Goal: Task Accomplishment & Management: Manage account settings

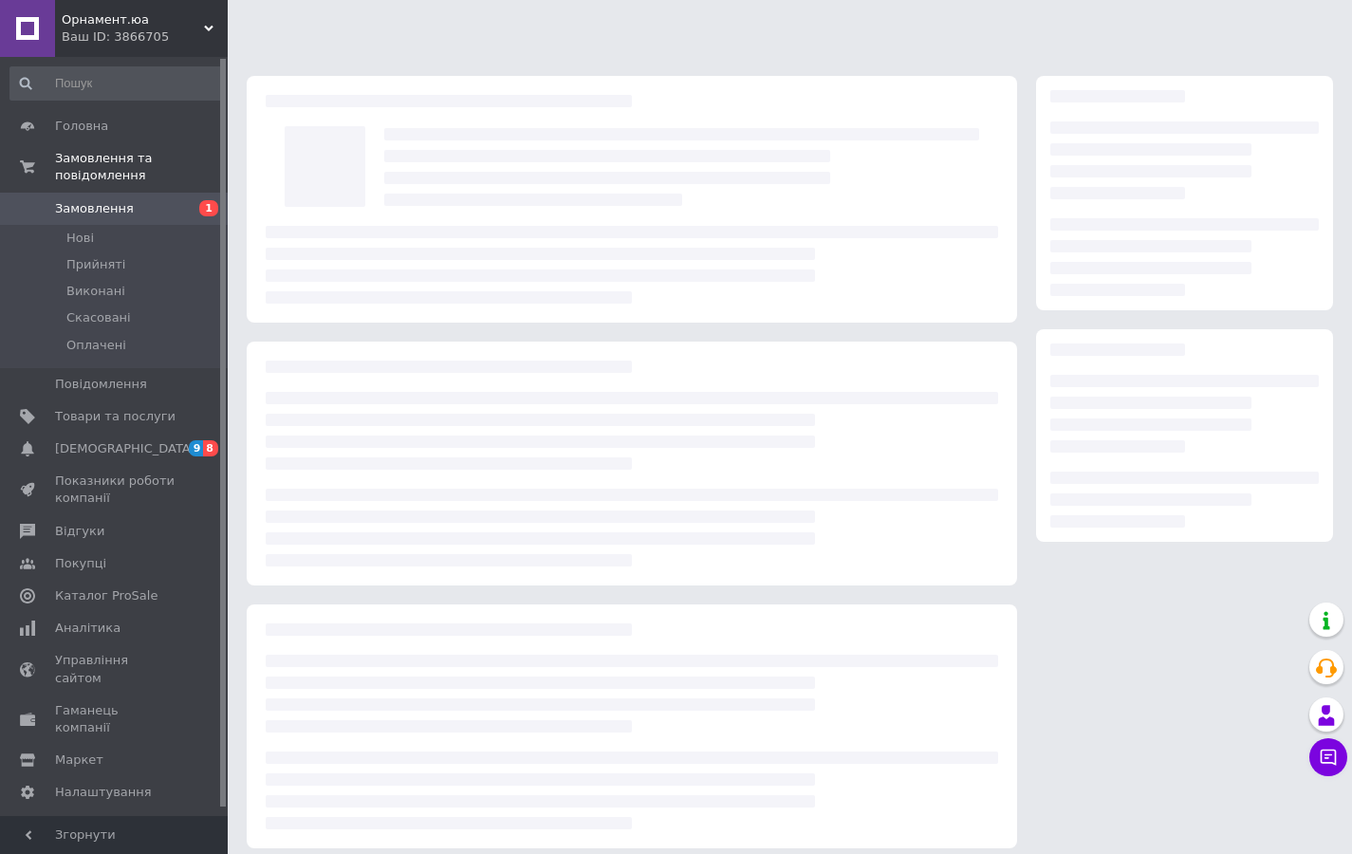
scroll to position [13, 0]
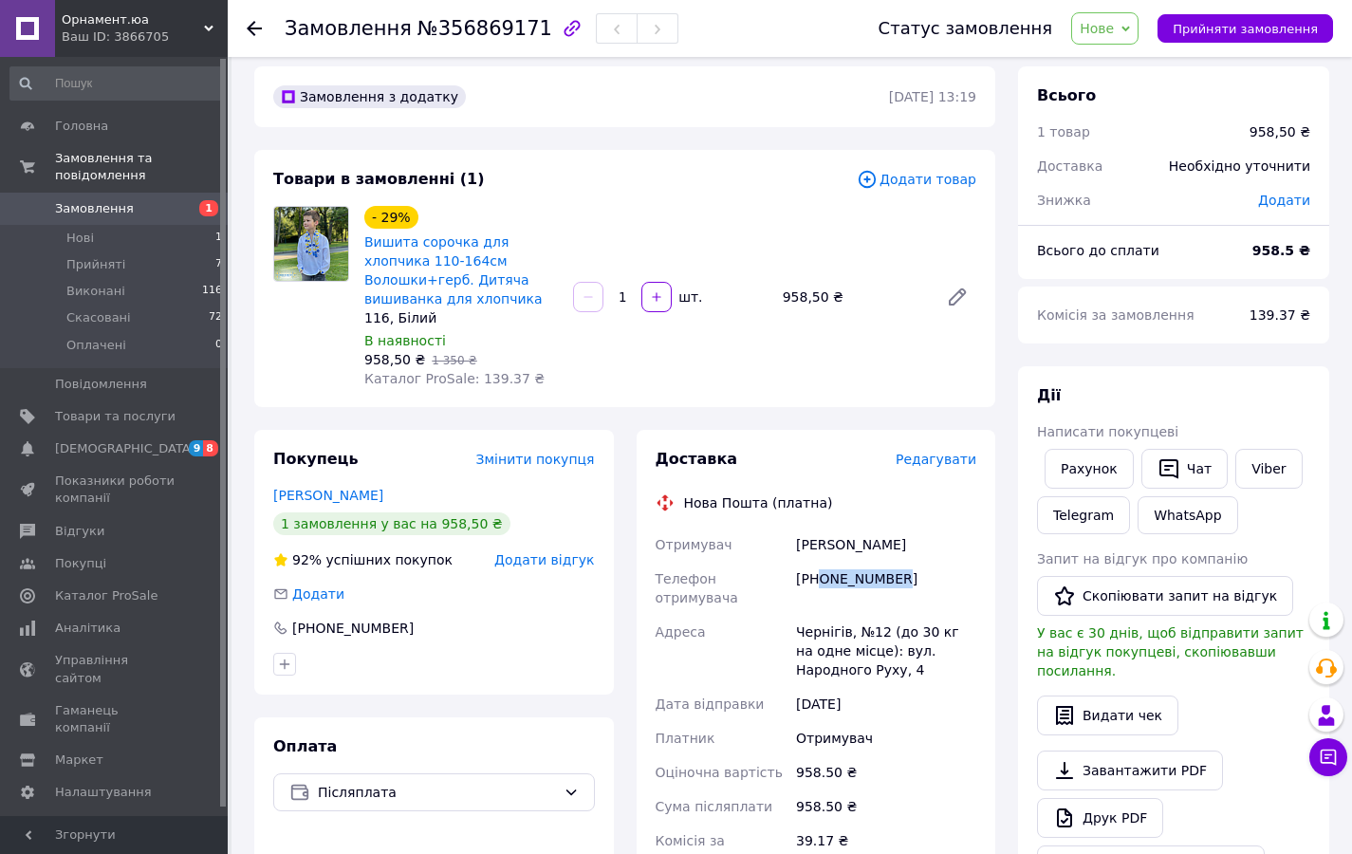
drag, startPoint x: 904, startPoint y: 581, endPoint x: 818, endPoint y: 580, distance: 86.3
click at [818, 580] on div "[PHONE_NUMBER]" at bounding box center [886, 588] width 188 height 53
copy div "0933458883"
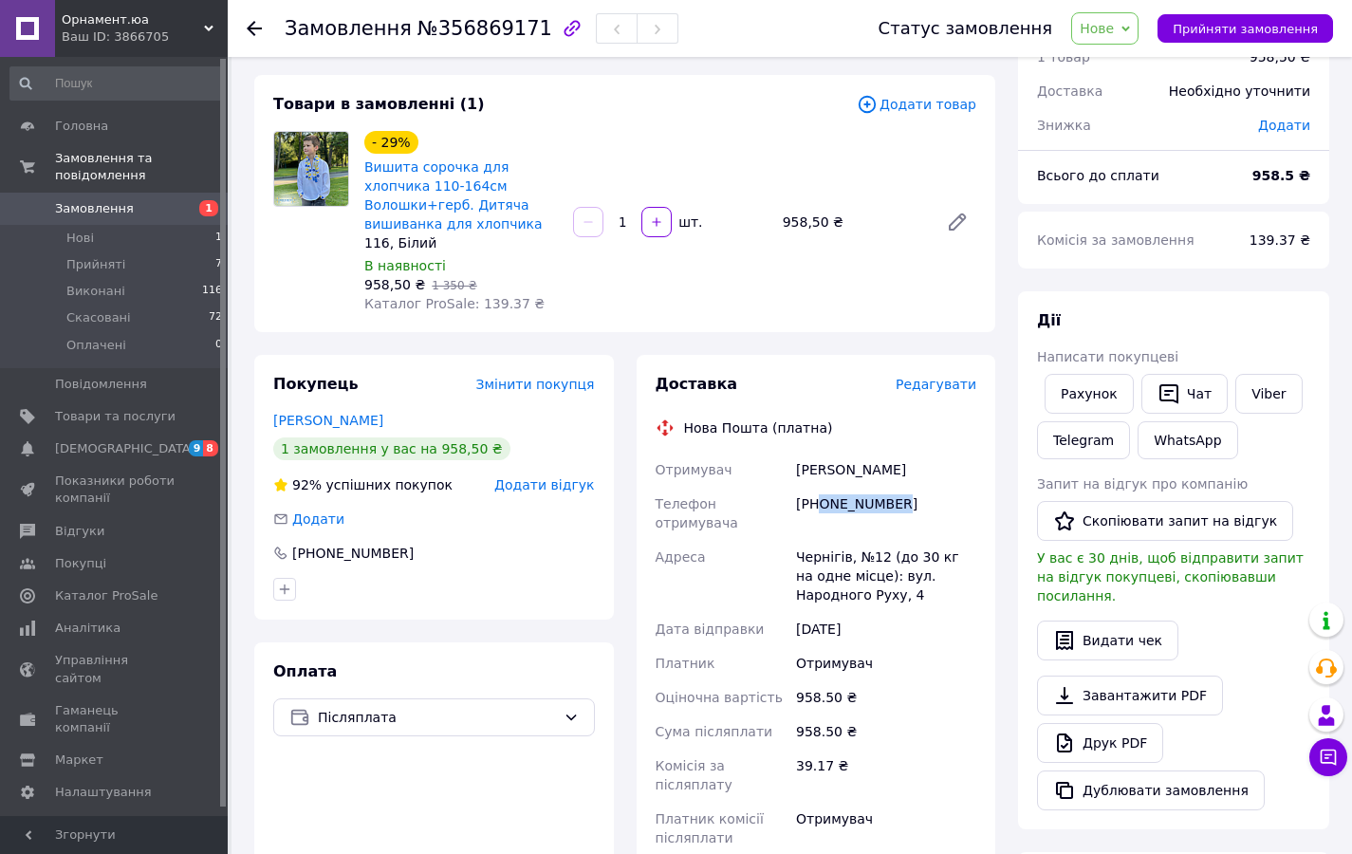
scroll to position [104, 0]
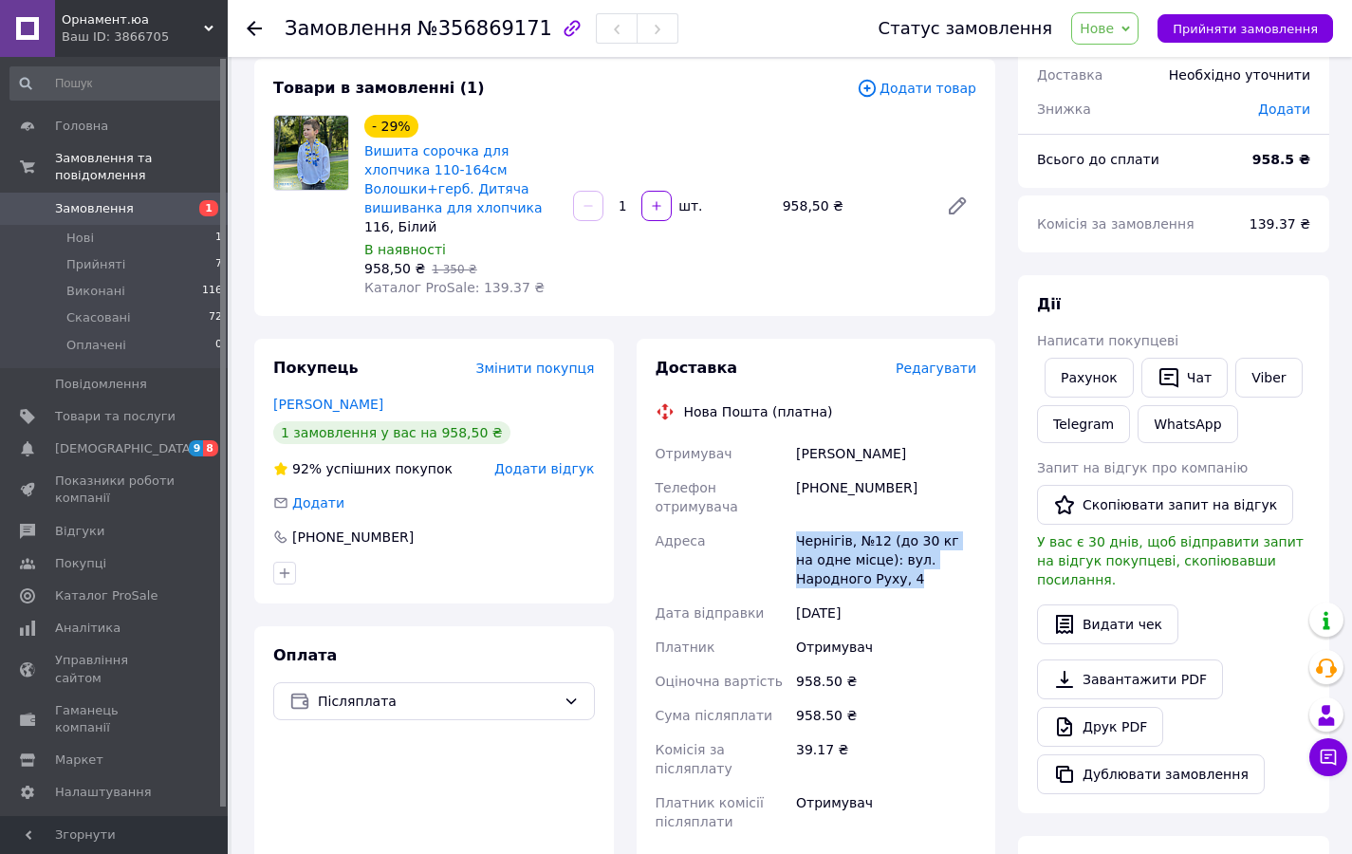
drag, startPoint x: 922, startPoint y: 582, endPoint x: 795, endPoint y: 545, distance: 132.4
click at [795, 545] on div "Чернігів, №12 (до 30 кг на одне місце): вул. Народного Руху, 4" at bounding box center [886, 560] width 188 height 72
copy div "Чернігів, №12 (до 30 кг на одне місце): вул. Народного Руху, 4"
drag, startPoint x: 902, startPoint y: 488, endPoint x: 823, endPoint y: 483, distance: 79.8
click at [823, 483] on div "[PHONE_NUMBER]" at bounding box center [886, 497] width 188 height 53
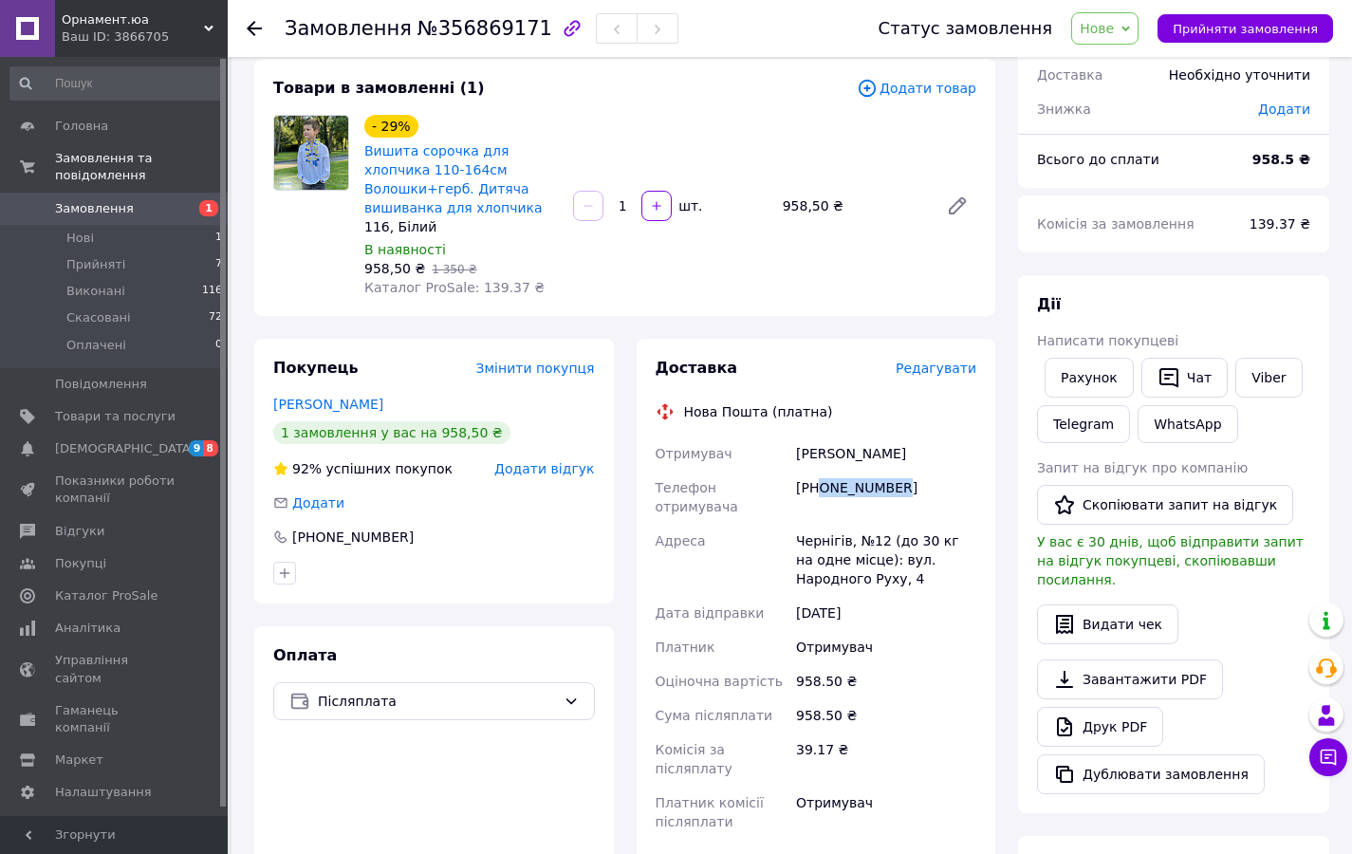
copy div "0933458883"
drag, startPoint x: 897, startPoint y: 457, endPoint x: 797, endPoint y: 456, distance: 100.6
click at [797, 456] on div "[PERSON_NAME]" at bounding box center [886, 453] width 188 height 34
copy div "[PERSON_NAME]"
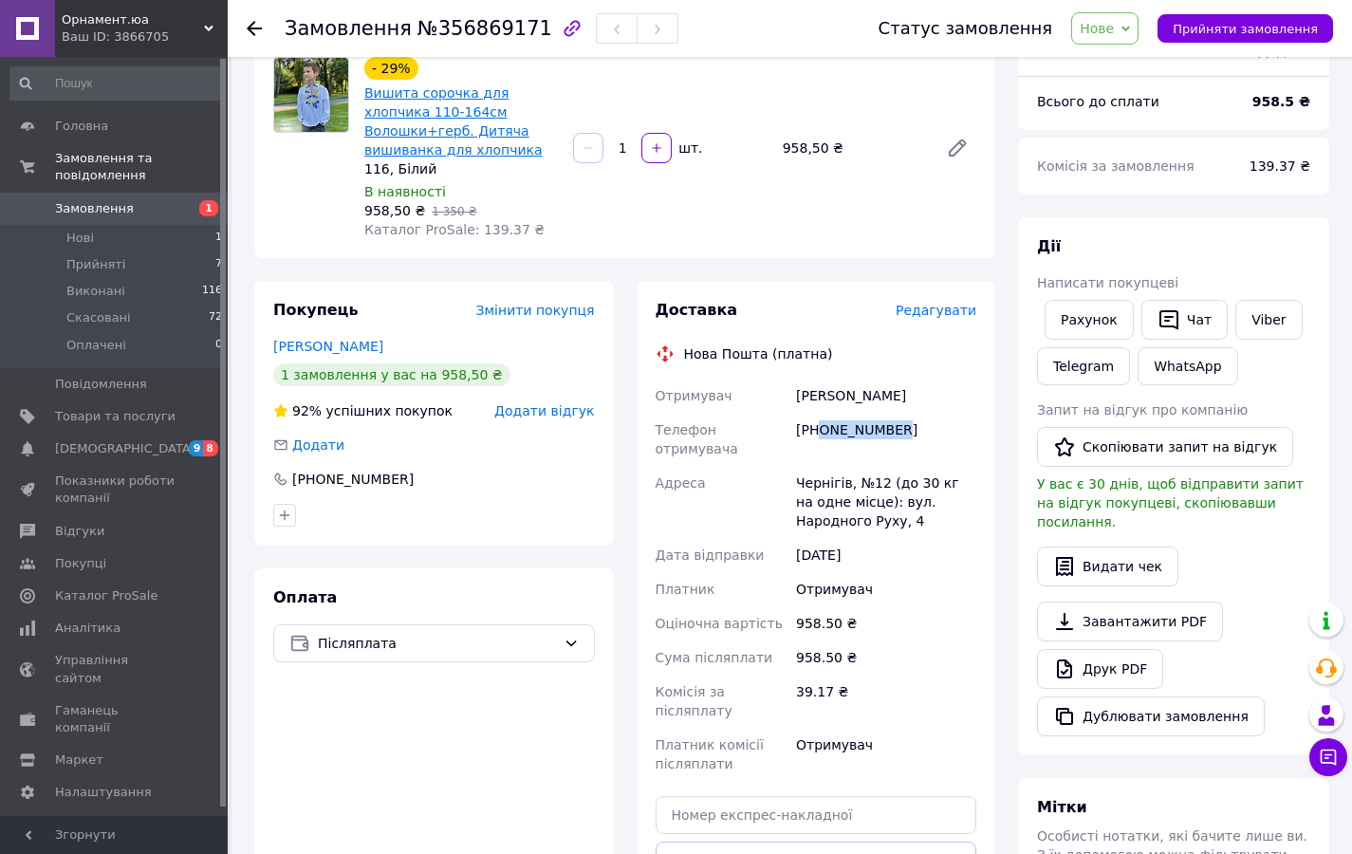
scroll to position [54, 0]
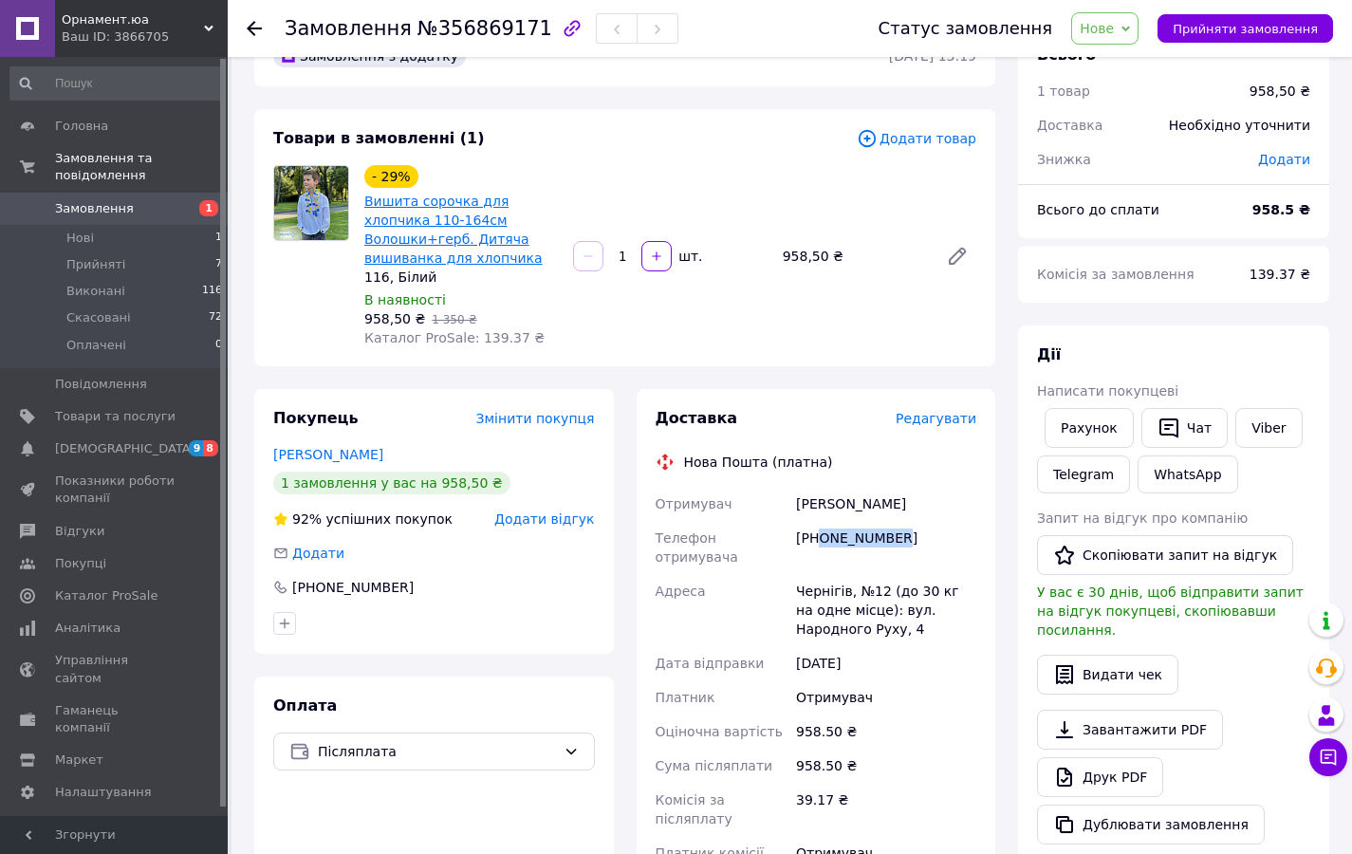
click at [416, 223] on link "Вишита сорочка для хлопчика 110-164см Волошки+герб. Дитяча вишиванка для хлопчи…" at bounding box center [453, 230] width 178 height 72
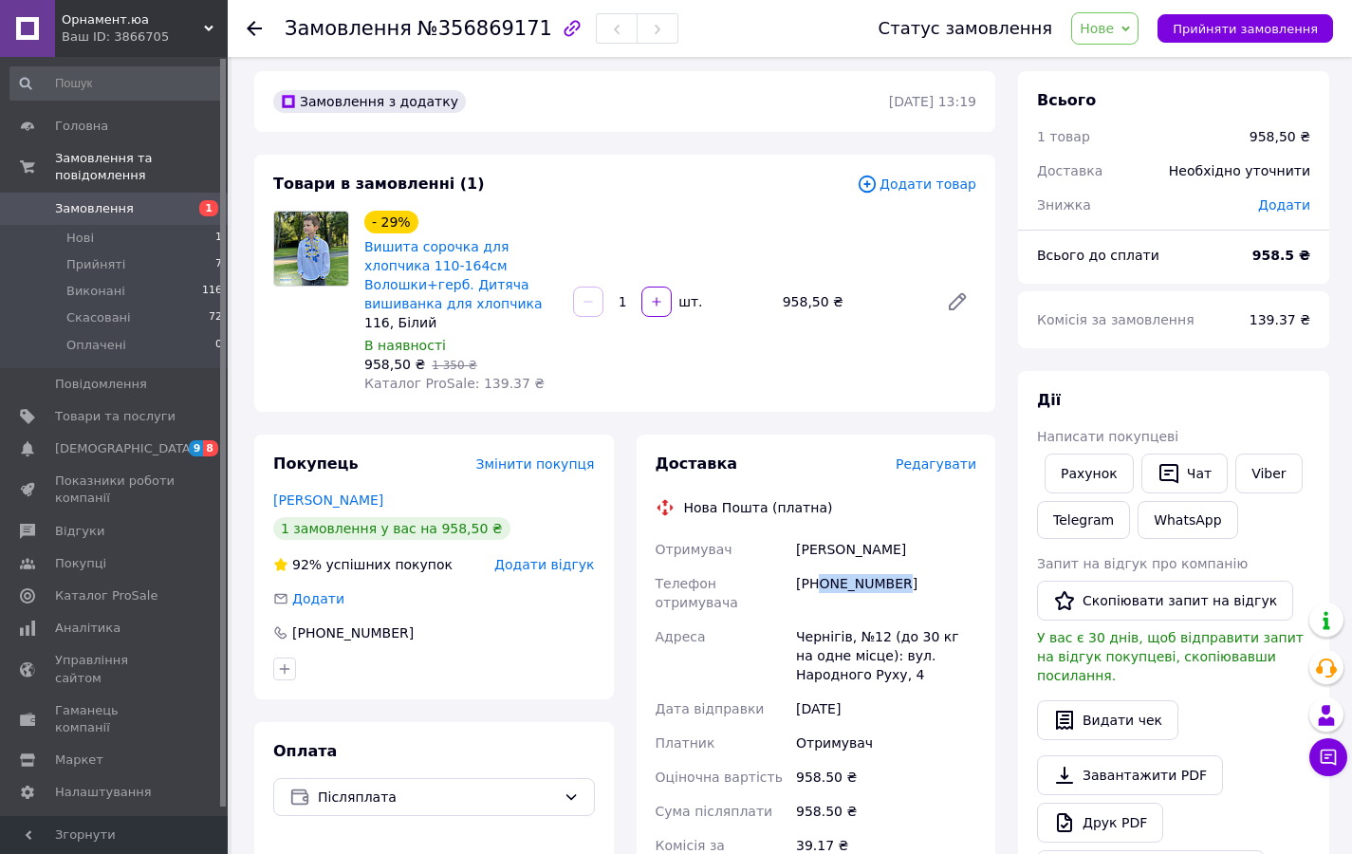
scroll to position [0, 0]
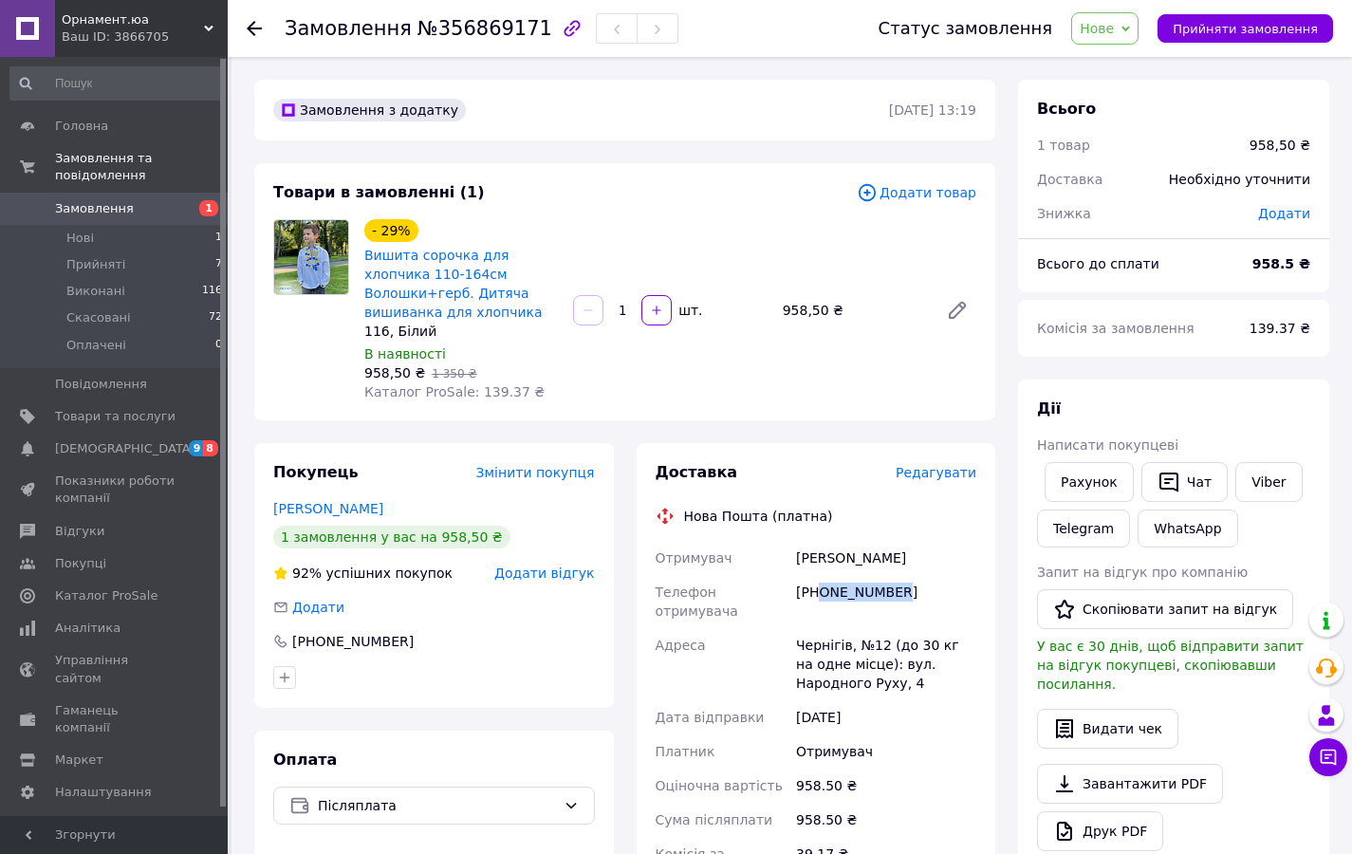
click at [1099, 34] on span "Нове" at bounding box center [1097, 28] width 34 height 15
click at [1117, 66] on li "Прийнято" at bounding box center [1115, 66] width 87 height 28
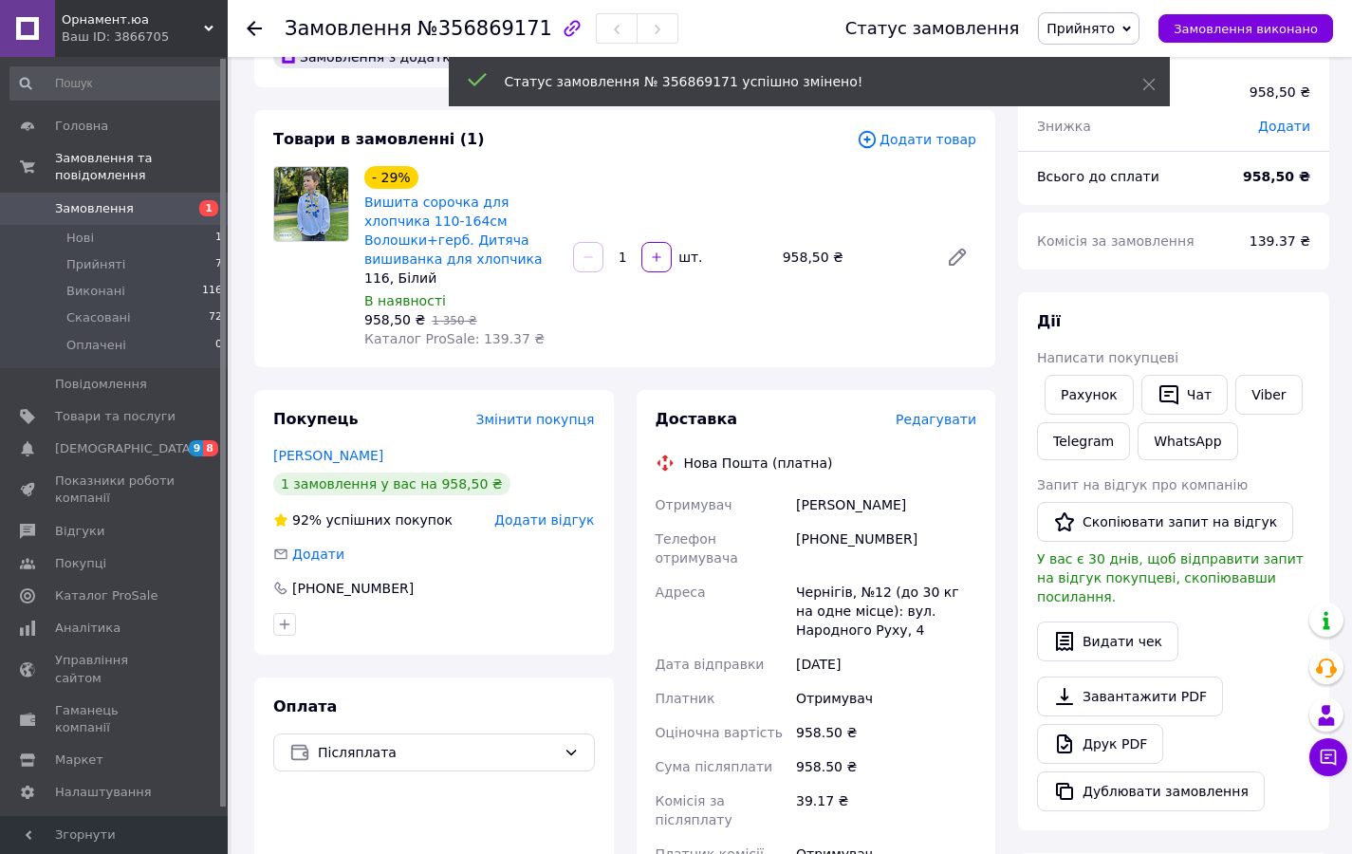
scroll to position [286, 0]
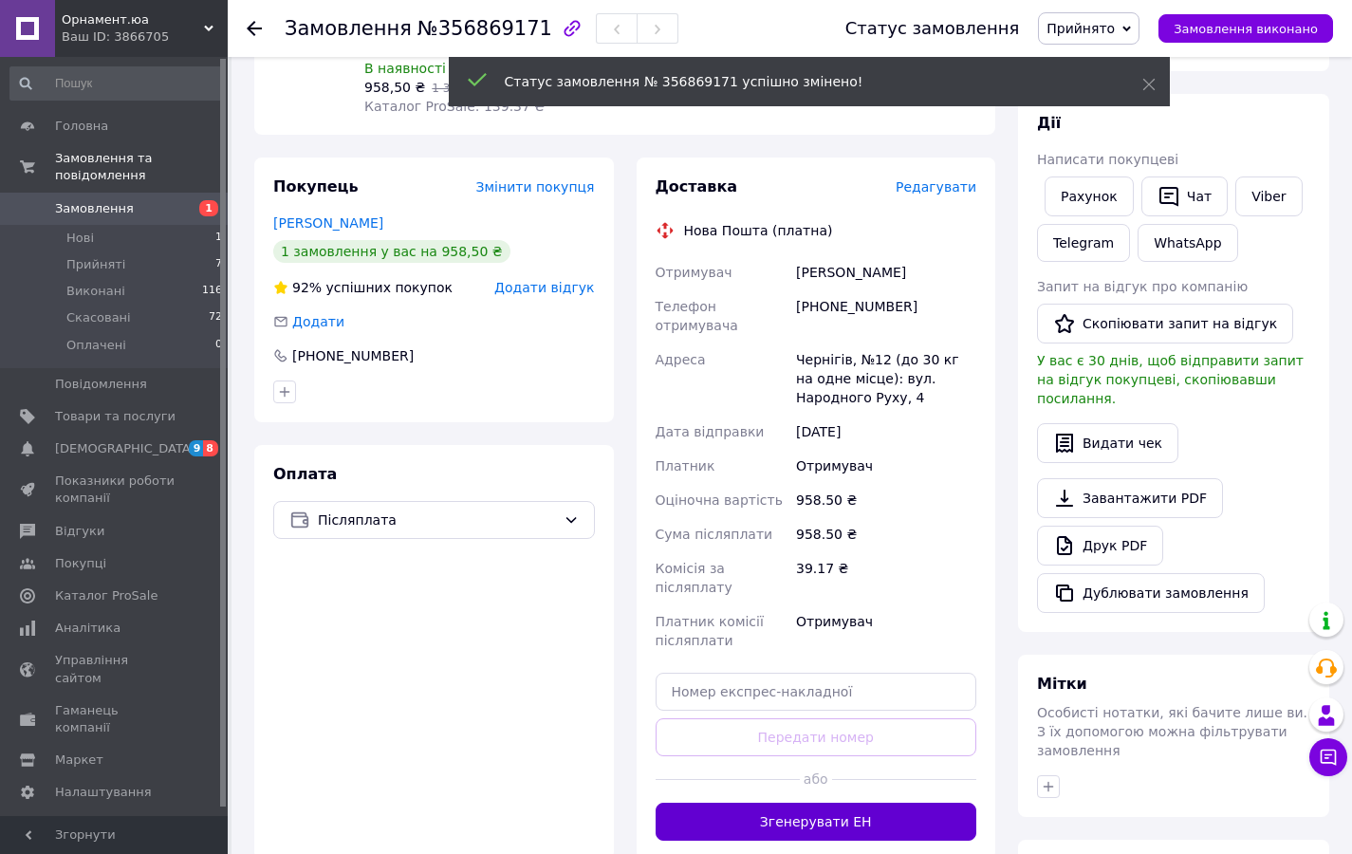
click at [864, 831] on button "Згенерувати ЕН" at bounding box center [817, 822] width 322 height 38
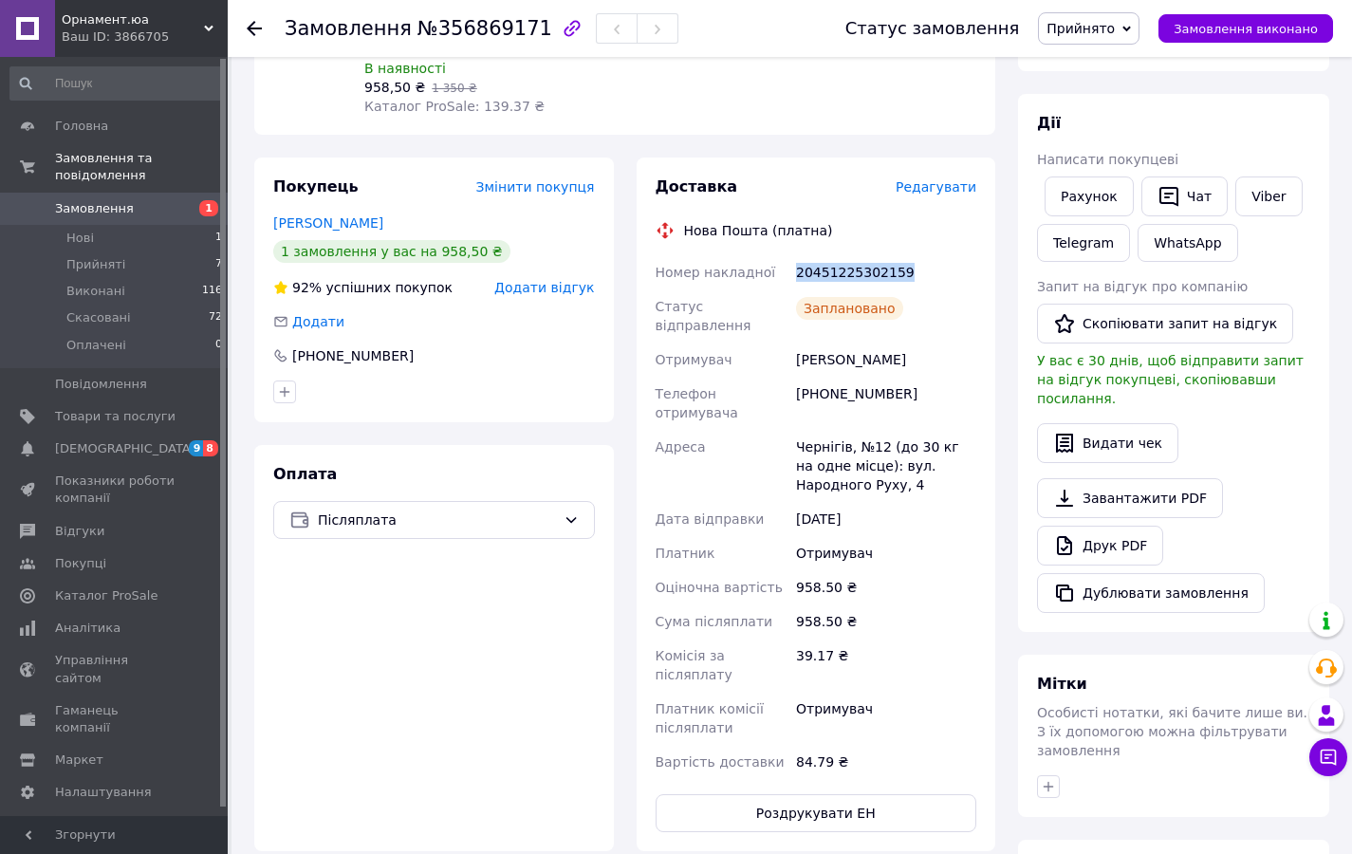
drag, startPoint x: 906, startPoint y: 272, endPoint x: 789, endPoint y: 266, distance: 116.9
click at [789, 266] on div "Номер накладної 20451225302159 Статус відправлення Заплановано Отримувач [PERSO…" at bounding box center [816, 517] width 329 height 524
copy div "Номер накладної 20451225302159"
click at [889, 267] on div "20451225302159" at bounding box center [886, 272] width 188 height 34
drag, startPoint x: 916, startPoint y: 268, endPoint x: 788, endPoint y: 273, distance: 127.2
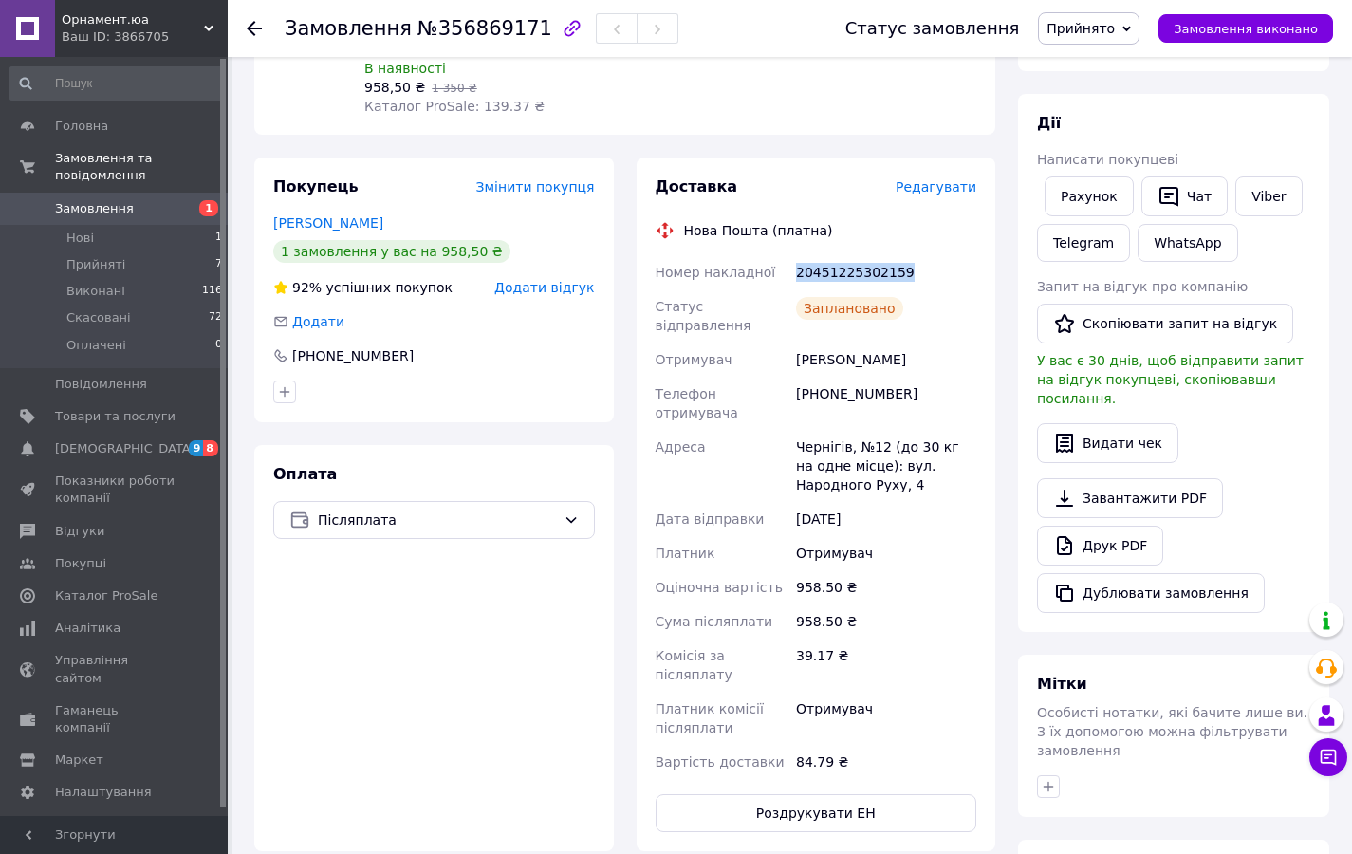
click at [788, 273] on div "Номер накладної 20451225302159 Статус відправлення Заплановано Отримувач [PERSO…" at bounding box center [816, 517] width 329 height 524
copy div "Номер накладної 20451225302159"
drag, startPoint x: 903, startPoint y: 366, endPoint x: 799, endPoint y: 364, distance: 104.4
click at [799, 364] on div "[PERSON_NAME]" at bounding box center [886, 359] width 188 height 34
copy div "[PERSON_NAME]"
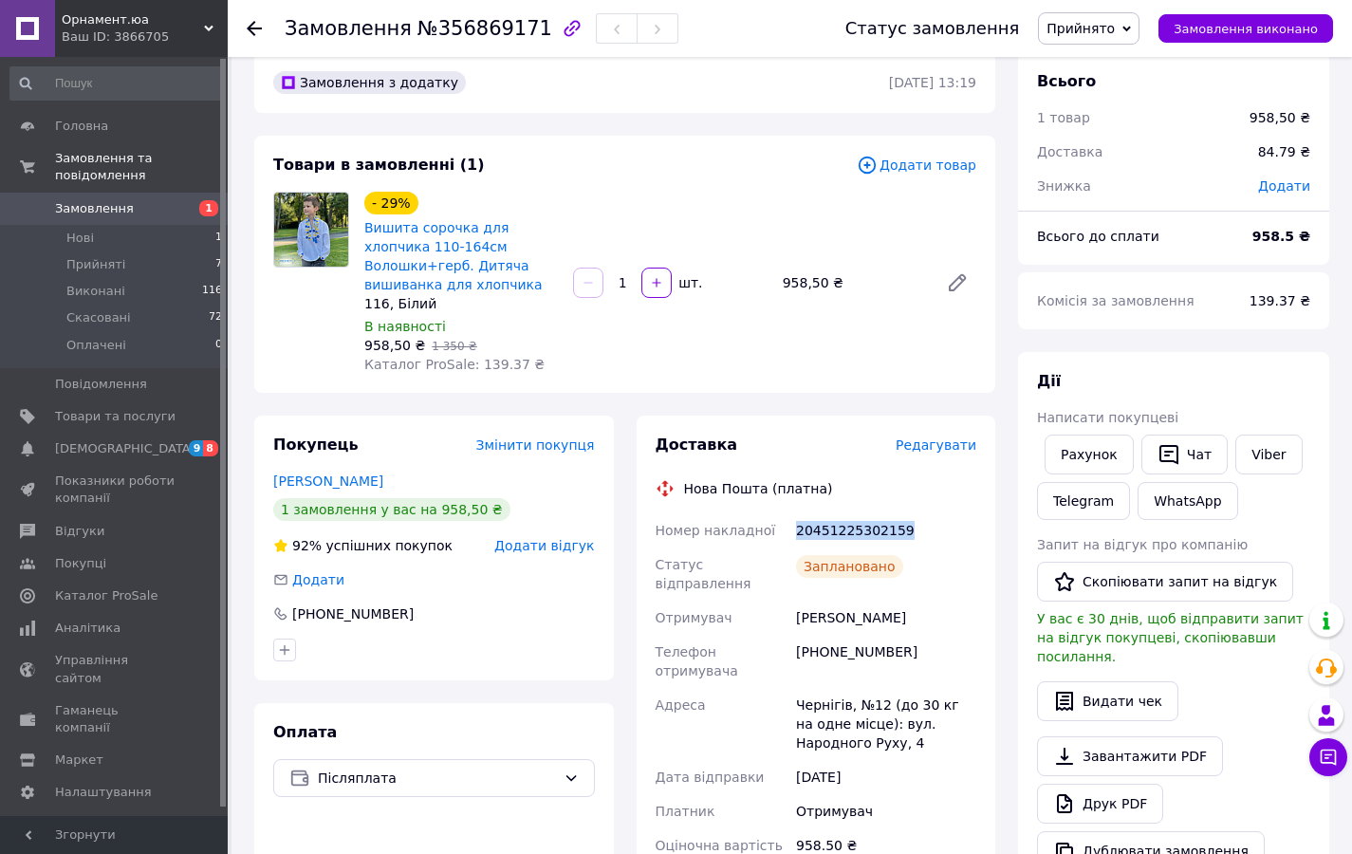
scroll to position [0, 0]
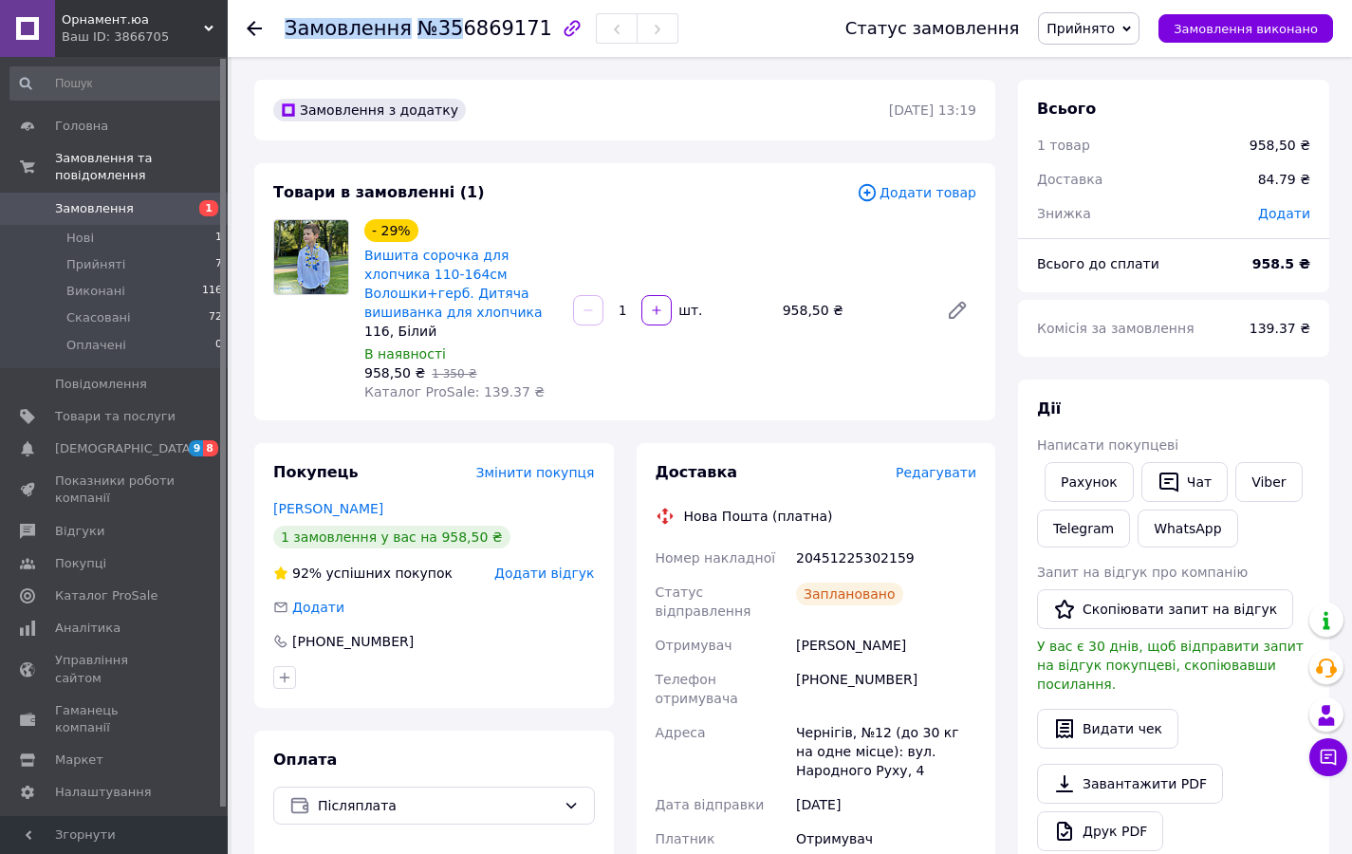
drag, startPoint x: 516, startPoint y: 32, endPoint x: 450, endPoint y: 34, distance: 66.4
click at [452, 33] on div "Замовлення №356869171" at bounding box center [482, 28] width 394 height 32
click at [438, 34] on span "№356869171" at bounding box center [484, 28] width 135 height 23
drag, startPoint x: 430, startPoint y: 32, endPoint x: 520, endPoint y: 34, distance: 90.1
click at [520, 34] on span "№356869171" at bounding box center [484, 28] width 135 height 23
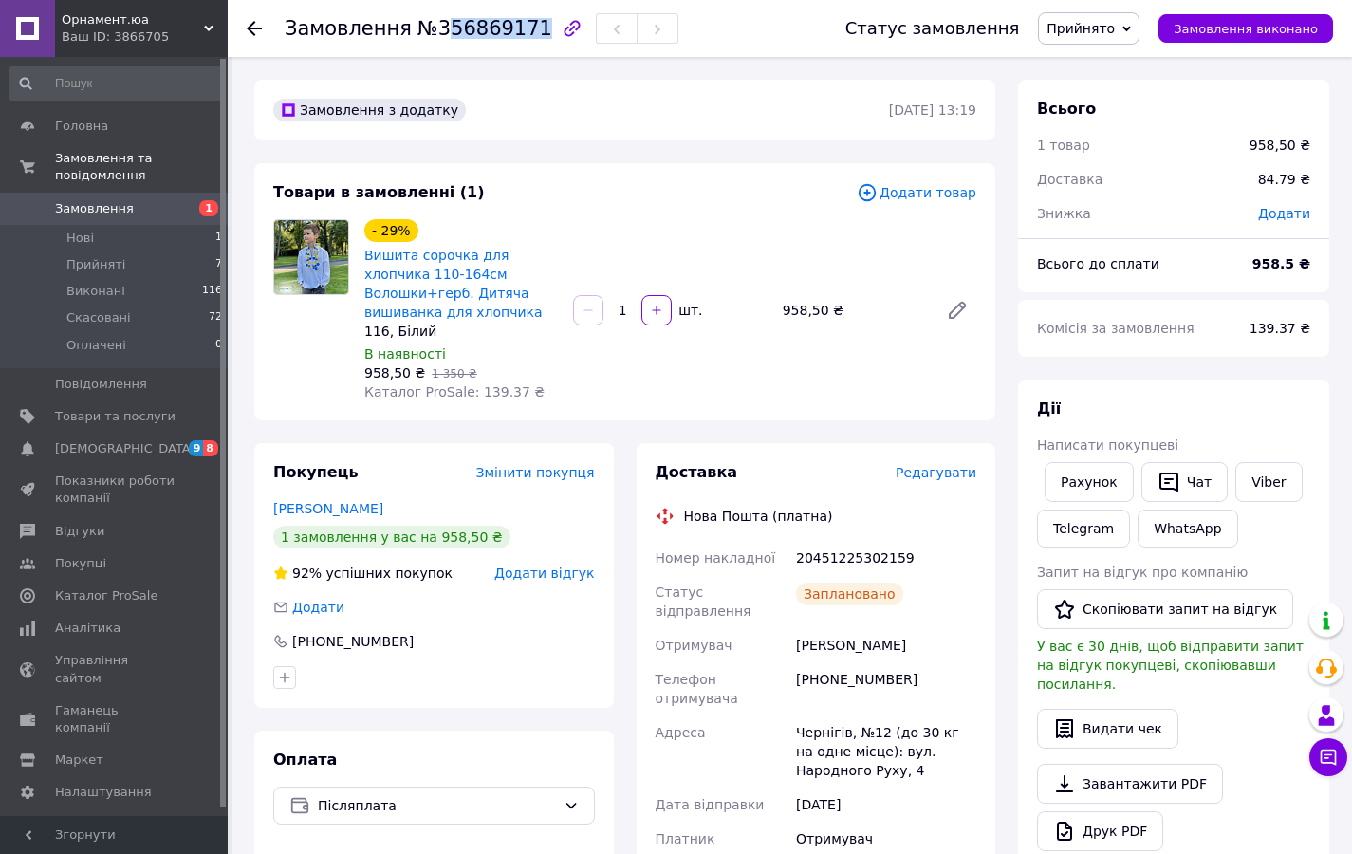
copy span "56869171"
drag, startPoint x: 427, startPoint y: 30, endPoint x: 523, endPoint y: 34, distance: 95.9
click at [523, 34] on span "№356869171" at bounding box center [484, 28] width 135 height 23
copy span "356869171"
click at [250, 24] on use at bounding box center [254, 28] width 15 height 15
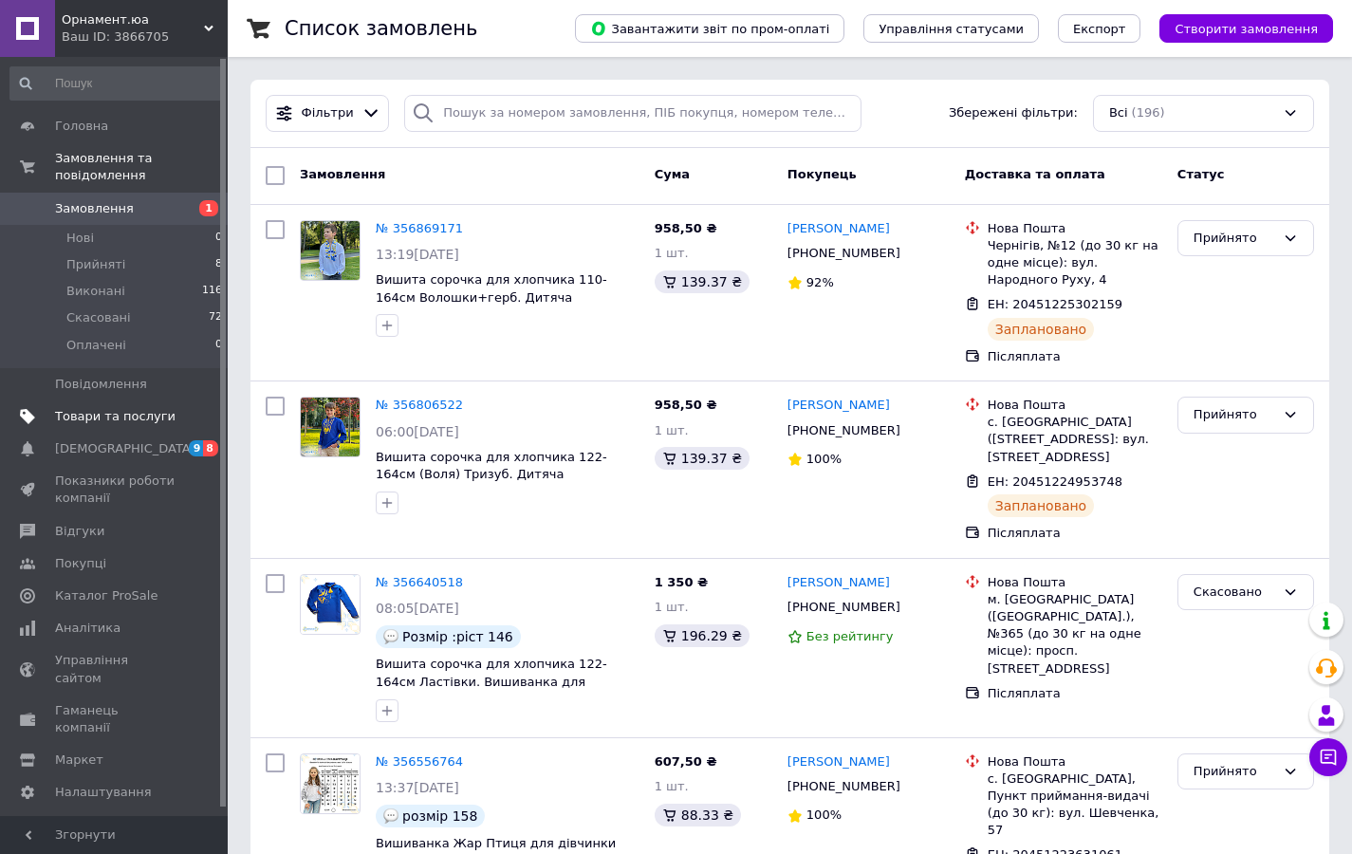
click at [85, 420] on span "Товари та послуги" at bounding box center [115, 416] width 120 height 17
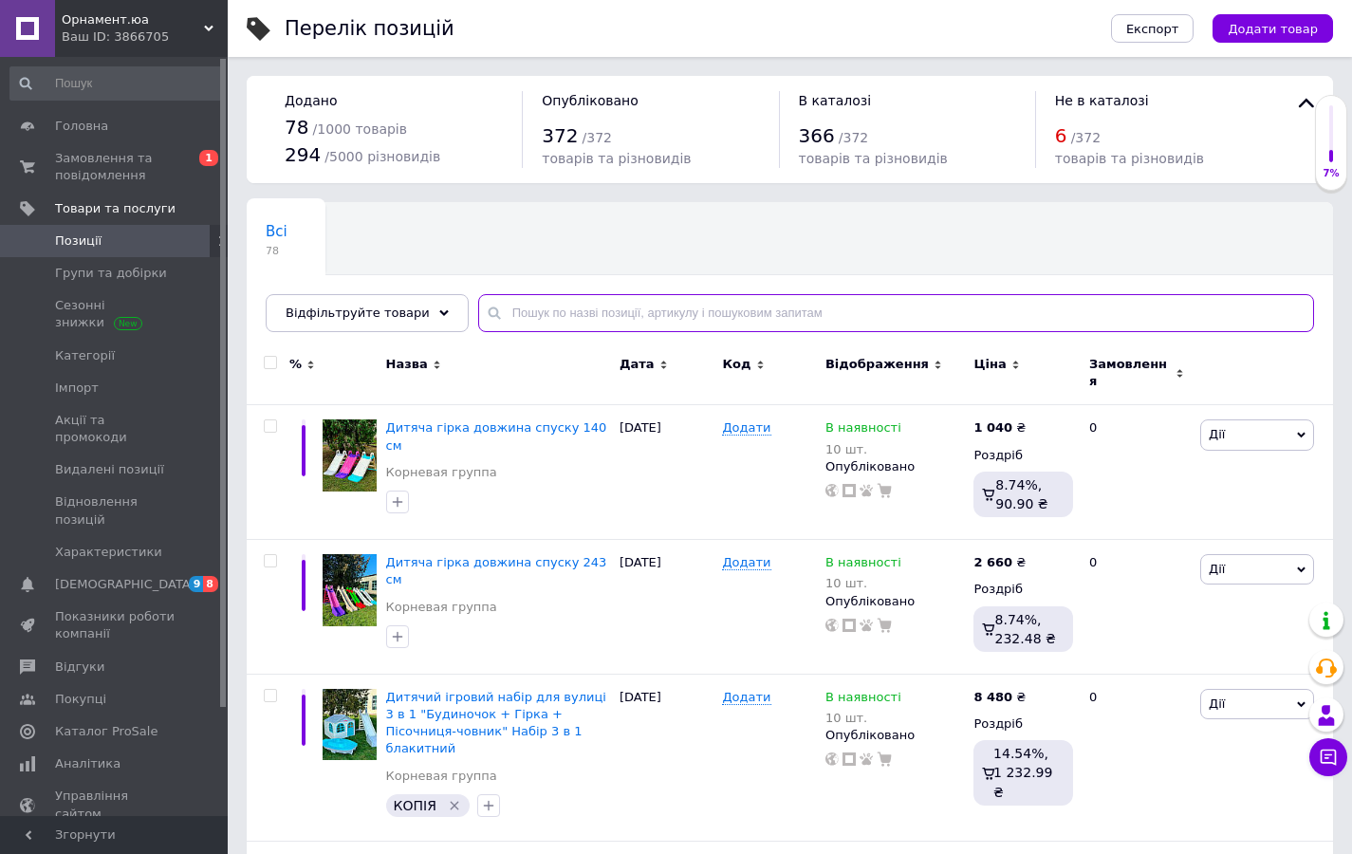
click at [674, 304] on input "text" at bounding box center [896, 313] width 836 height 38
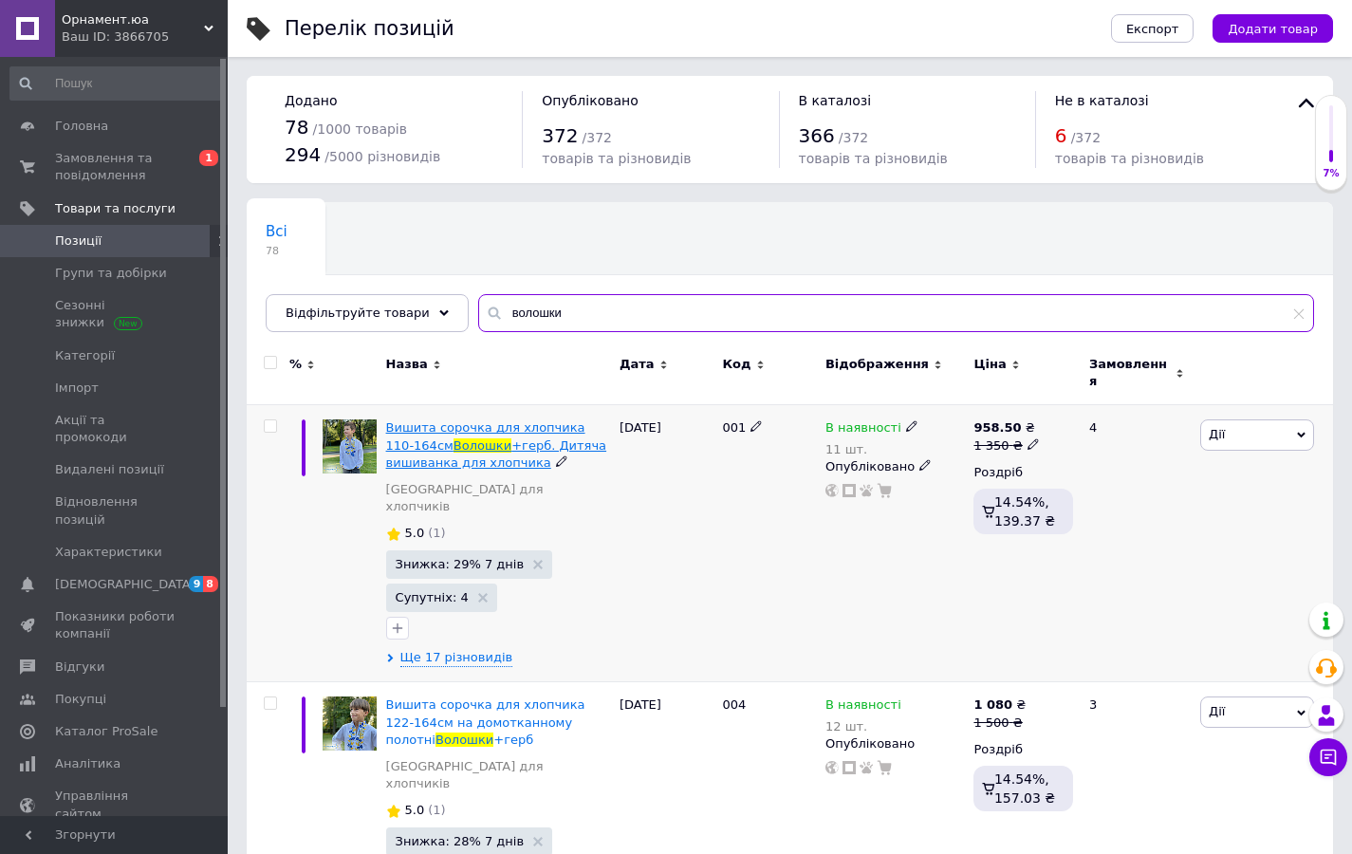
type input "волошки"
click at [518, 438] on span "+герб. Дитяча вишиванка для хлопчика" at bounding box center [496, 453] width 221 height 31
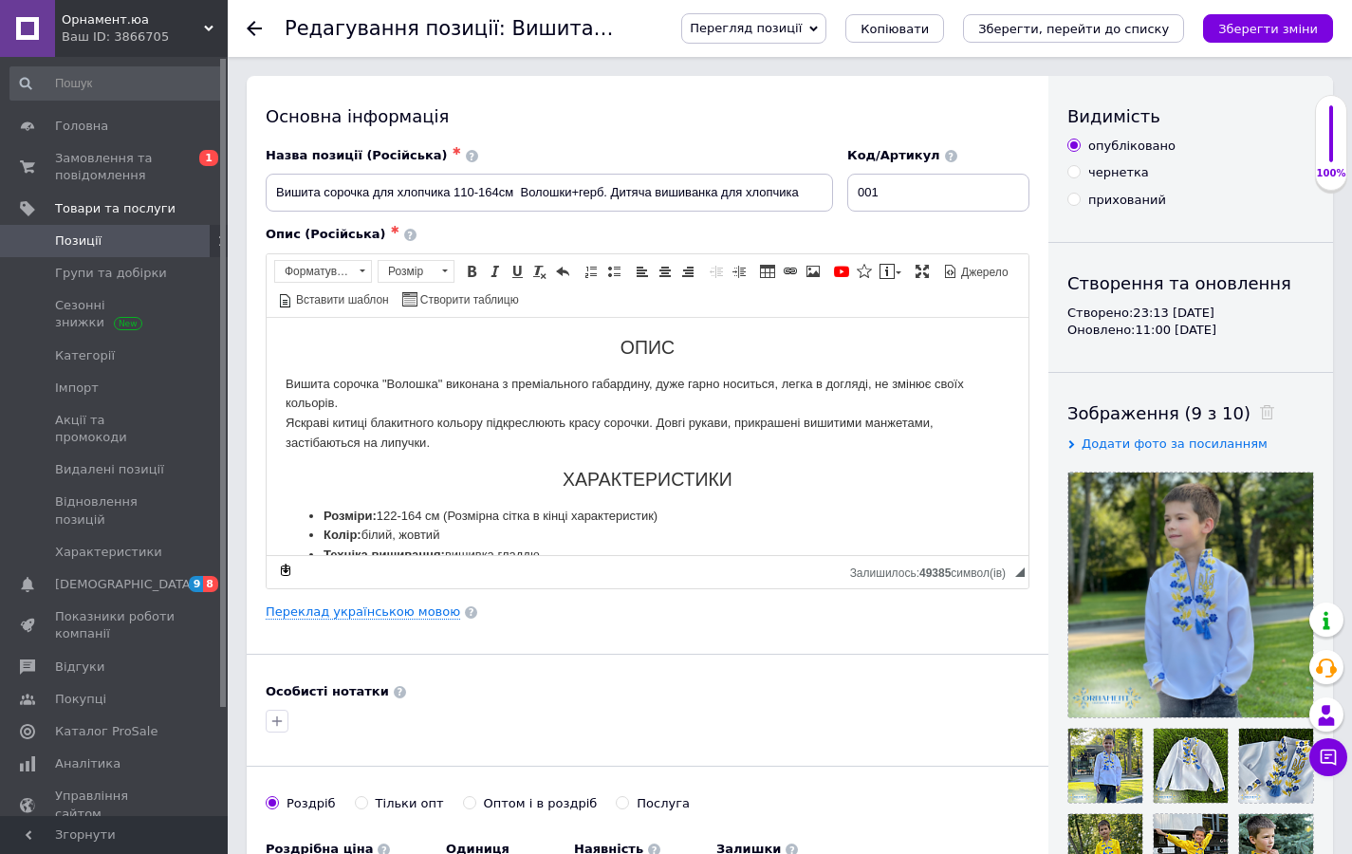
click at [802, 24] on span "Перегляд позиції" at bounding box center [746, 28] width 112 height 14
click at [819, 94] on li "Зберегти та переглянути на маркетплейсі" at bounding box center [830, 91] width 297 height 27
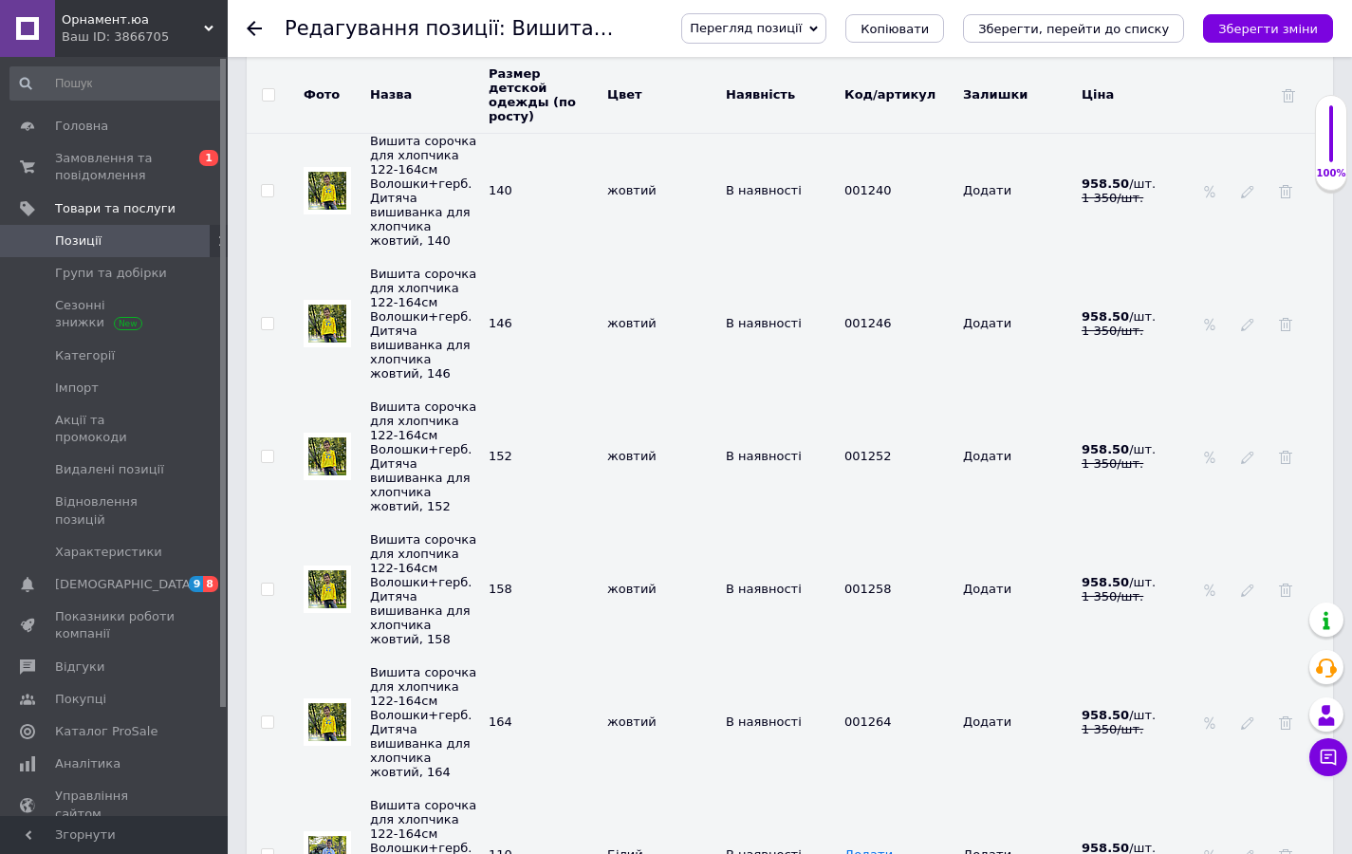
scroll to position [4325, 0]
